Goal: Find specific page/section: Locate a particular part of the current website

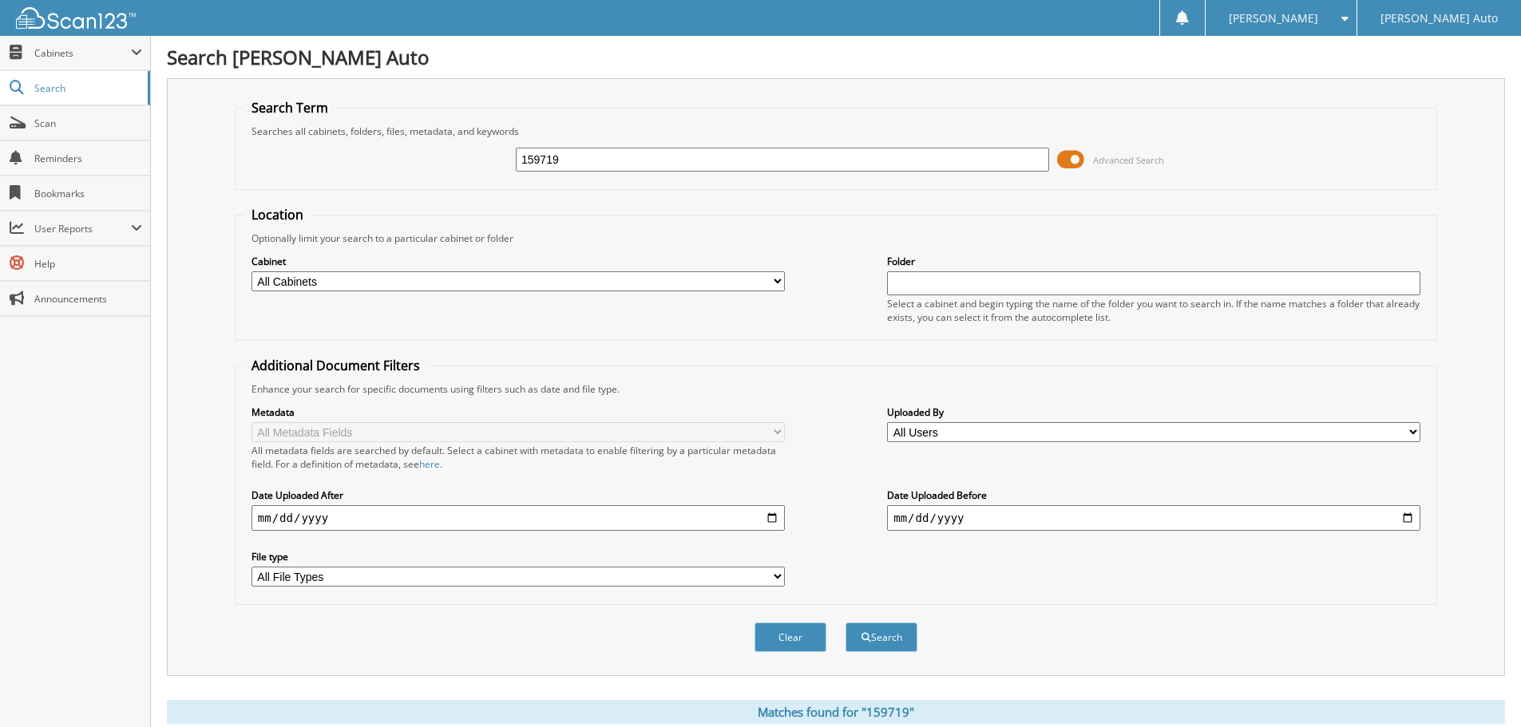
drag, startPoint x: 606, startPoint y: 159, endPoint x: 427, endPoint y: 179, distance: 180.0
click at [448, 176] on div "159719 Advanced Search" at bounding box center [836, 159] width 1185 height 43
type input "2M25002"
click at [846, 623] on button "Search" at bounding box center [882, 638] width 72 height 30
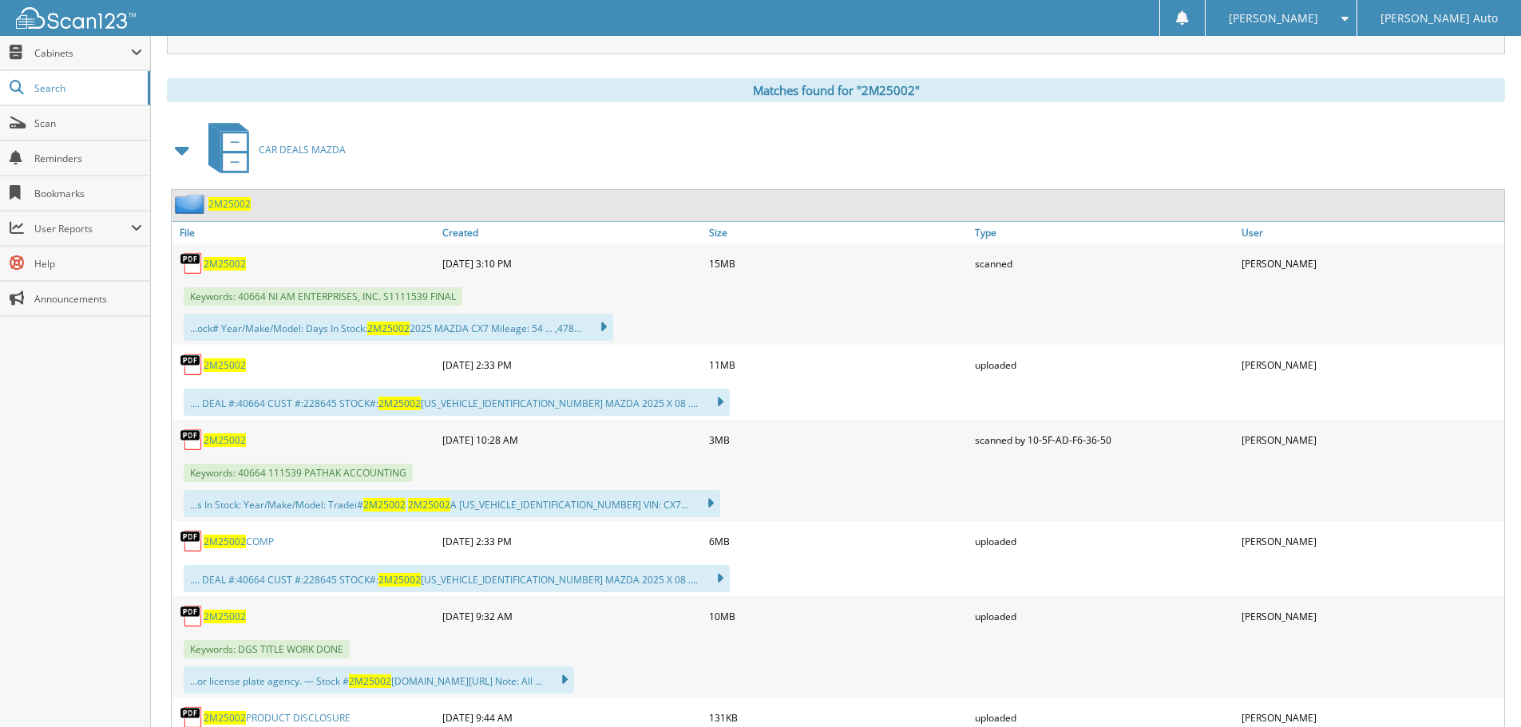
scroll to position [799, 0]
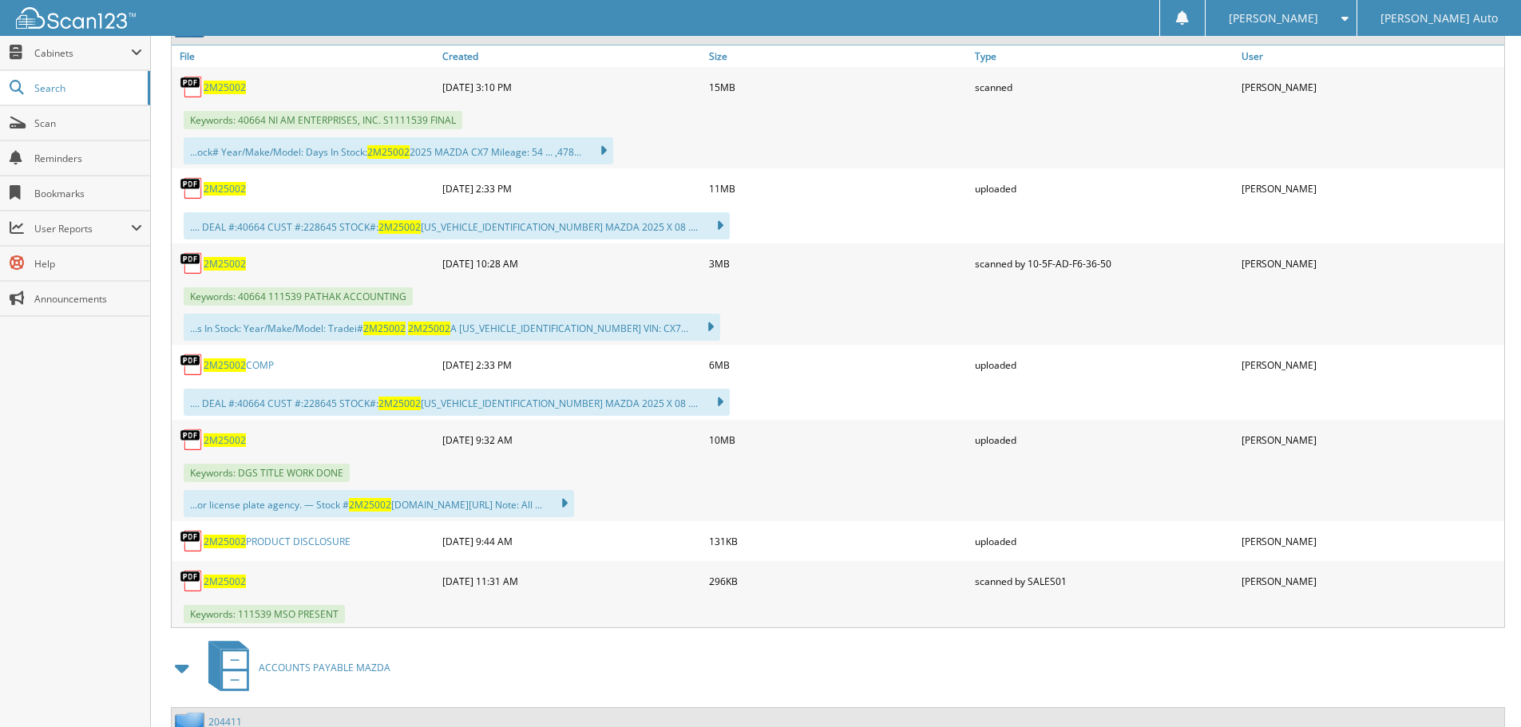
click at [235, 260] on span "2M25002" at bounding box center [225, 264] width 42 height 14
